Goal: Transaction & Acquisition: Download file/media

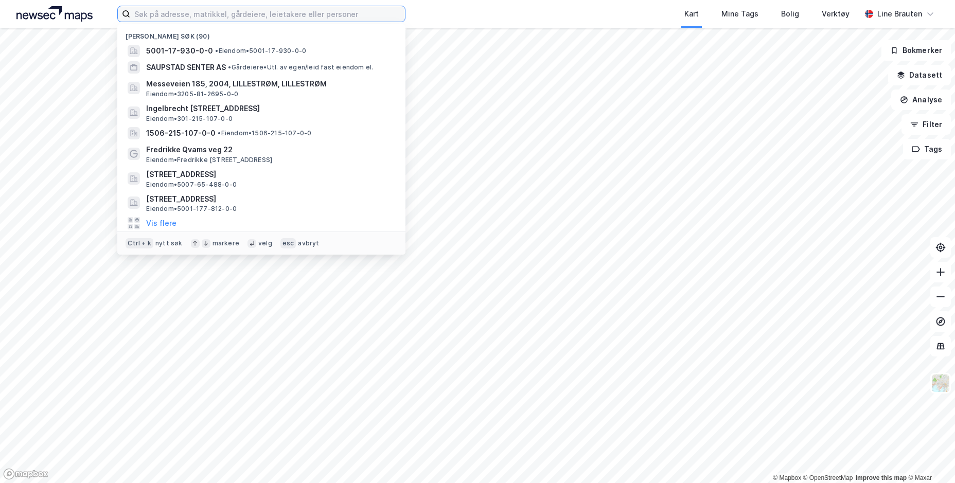
click at [191, 10] on input at bounding box center [267, 13] width 275 height 15
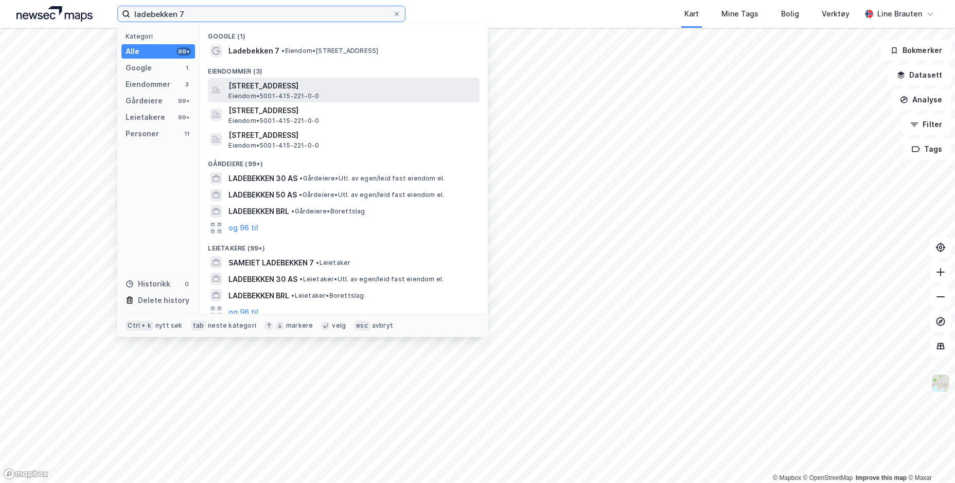
type input "ladebekken 7"
click at [339, 84] on span "[STREET_ADDRESS]" at bounding box center [352, 86] width 247 height 12
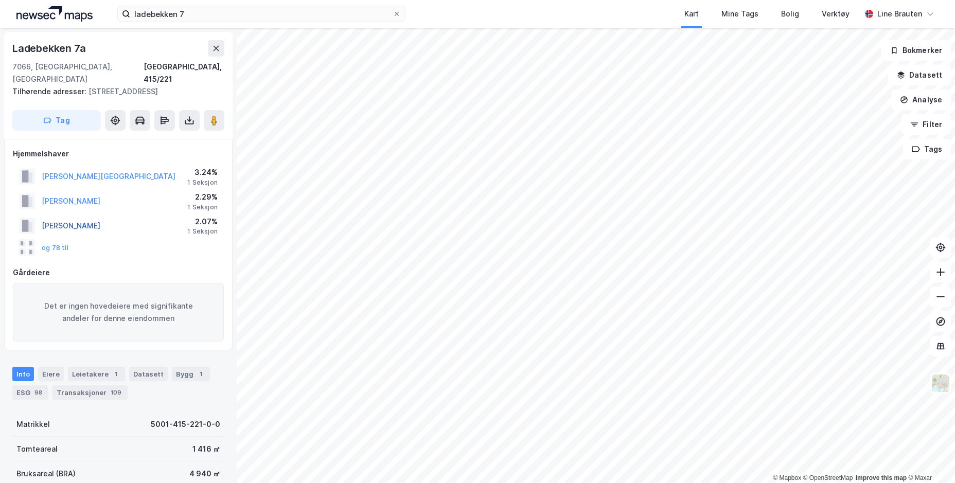
click at [0, 0] on button "[PERSON_NAME]" at bounding box center [0, 0] width 0 height 0
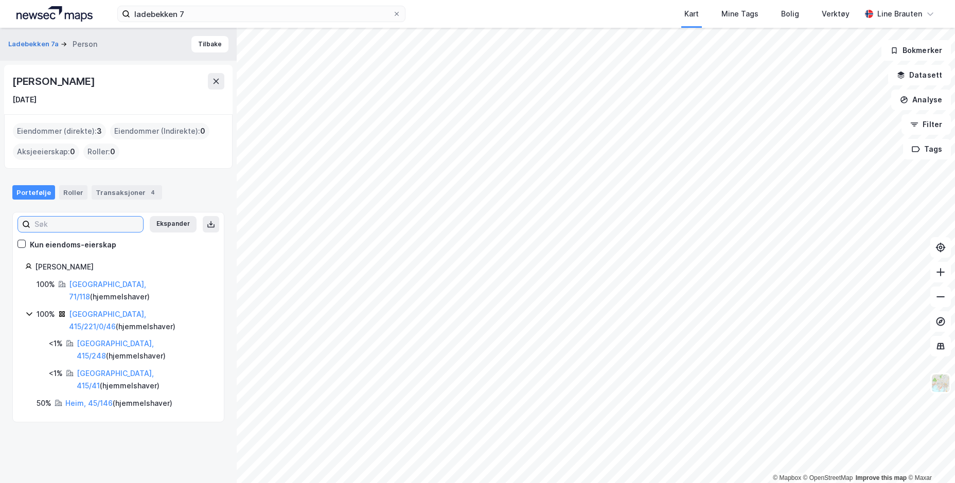
click at [56, 226] on input at bounding box center [86, 224] width 113 height 15
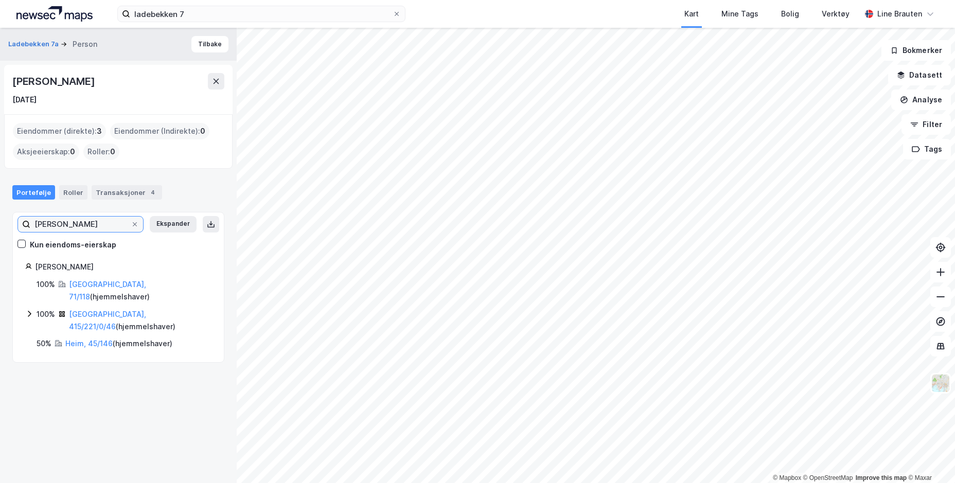
type input "[PERSON_NAME]"
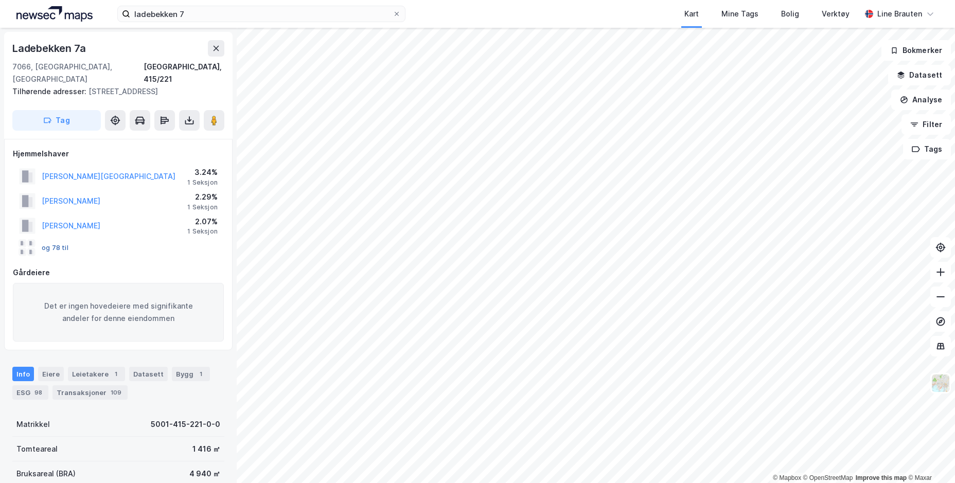
click at [0, 0] on button "og 78 til" at bounding box center [0, 0] width 0 height 0
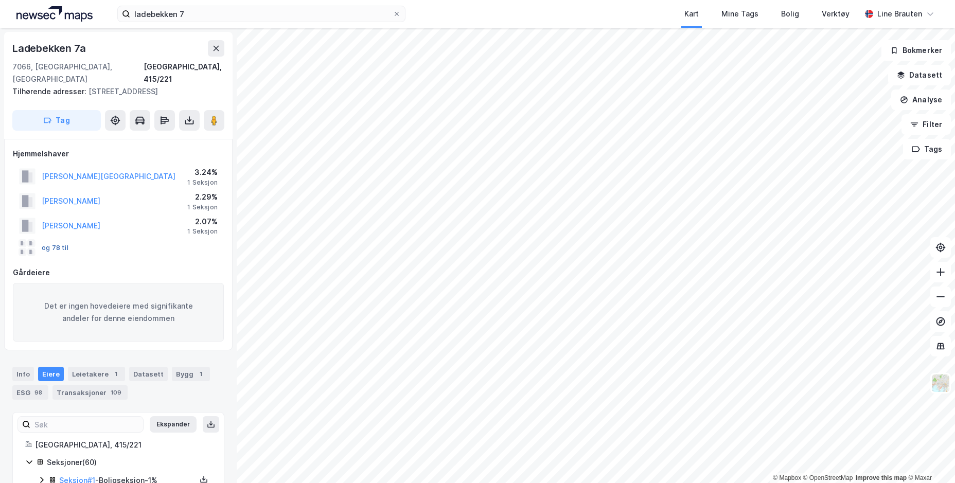
click at [0, 0] on button "og 78 til" at bounding box center [0, 0] width 0 height 0
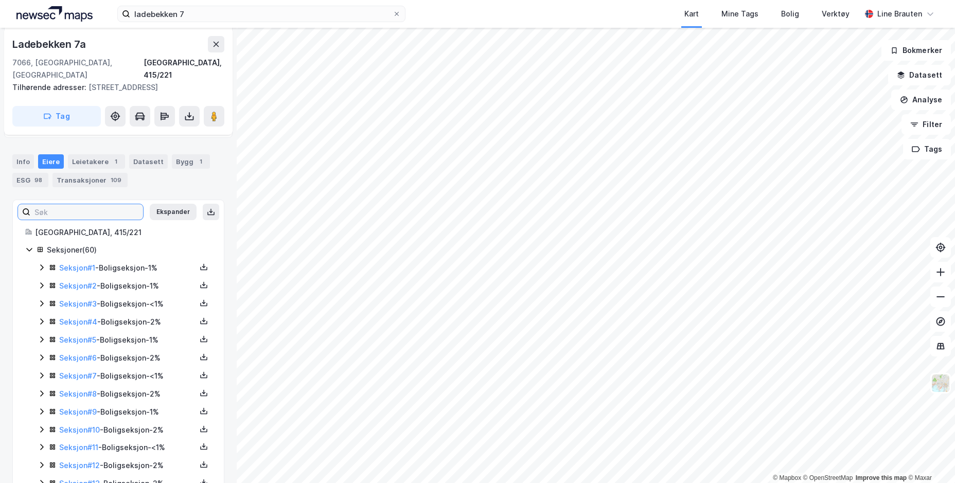
click at [45, 204] on input at bounding box center [86, 211] width 113 height 15
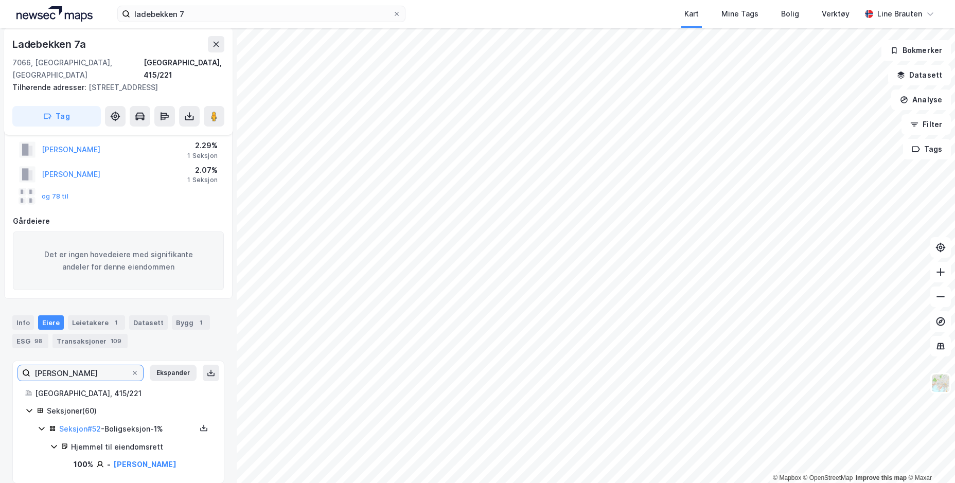
scroll to position [52, 0]
type input "[PERSON_NAME]"
click at [76, 424] on link "Seksjon # 52" at bounding box center [80, 428] width 42 height 9
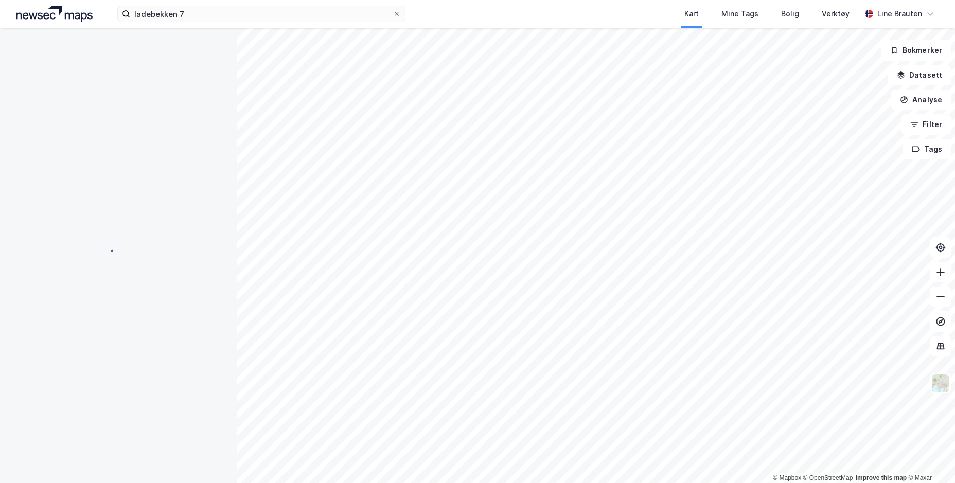
scroll to position [0, 0]
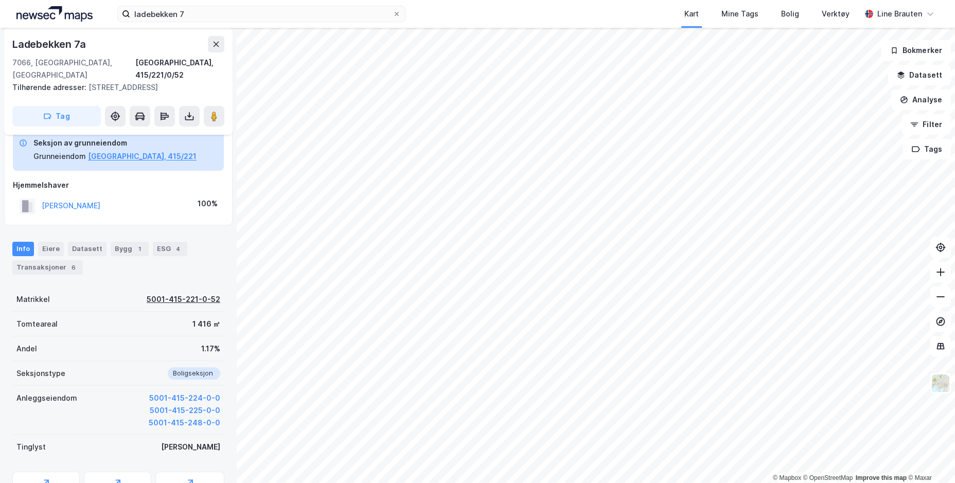
click at [208, 293] on div "5001-415-221-0-52" at bounding box center [184, 299] width 74 height 12
click at [189, 111] on icon at bounding box center [189, 116] width 10 height 10
click at [168, 133] on div "Last ned grunnbok" at bounding box center [139, 137] width 60 height 8
